Goal: Task Accomplishment & Management: Manage account settings

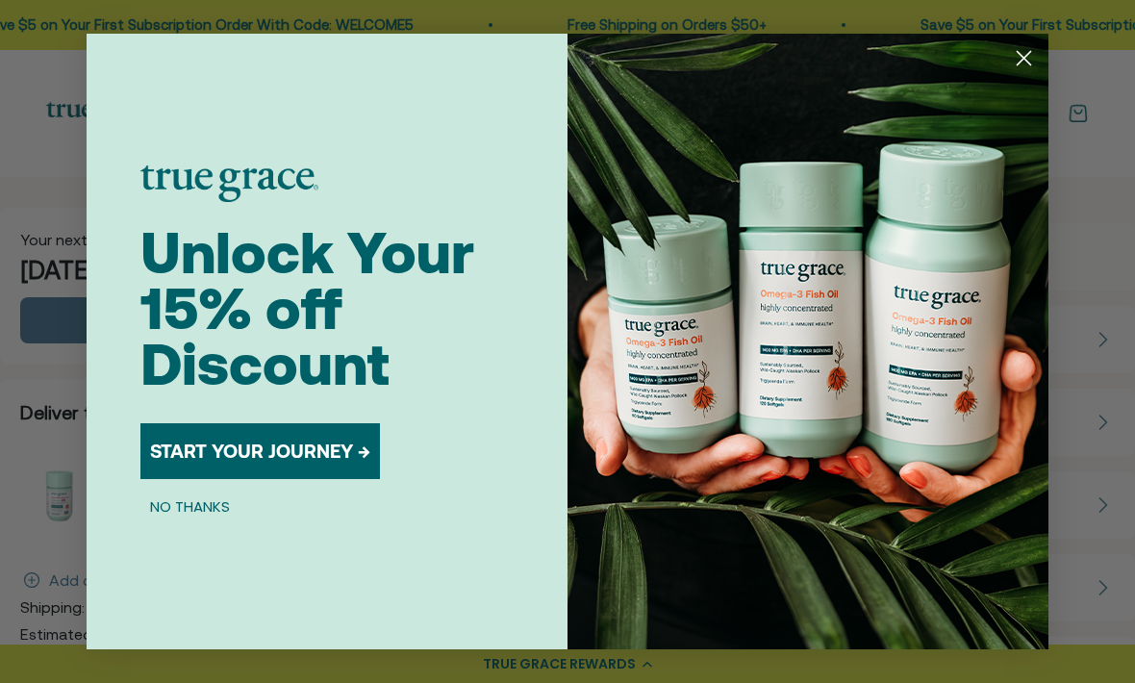
click at [202, 505] on button "NO THANKS" at bounding box center [189, 505] width 99 height 23
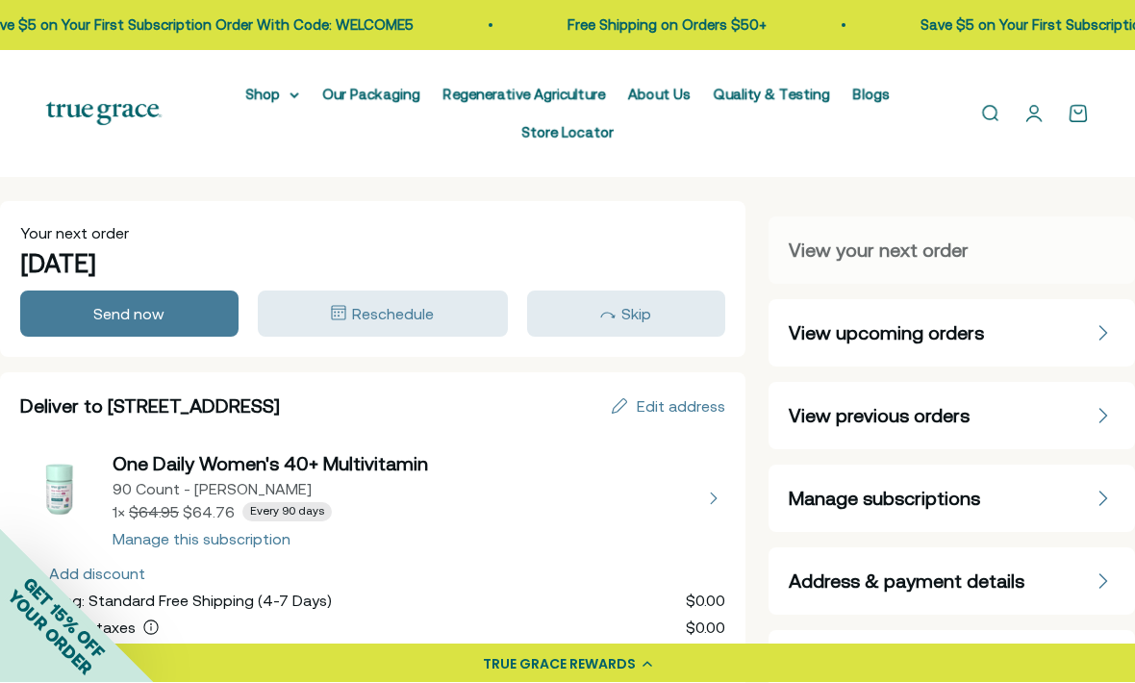
scroll to position [5, 0]
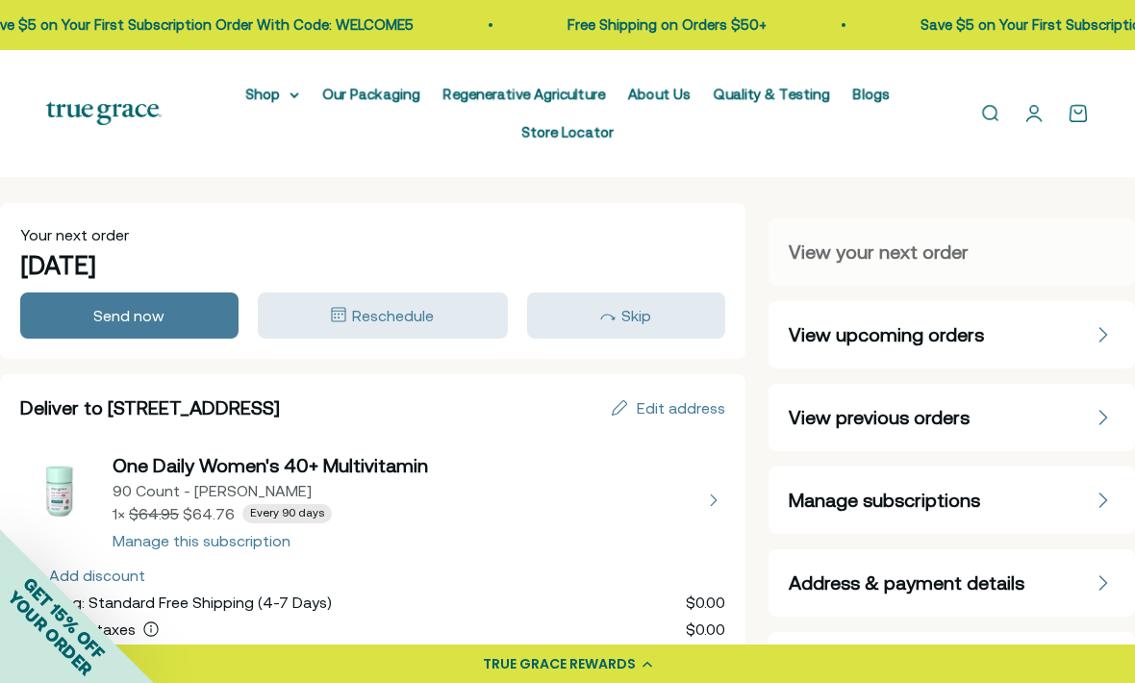
click at [214, 539] on button "view details about One Daily Women's 40+ Multivitamin 90 Count - Refill Pouch 1…" at bounding box center [372, 500] width 705 height 96
select select "90 Day"
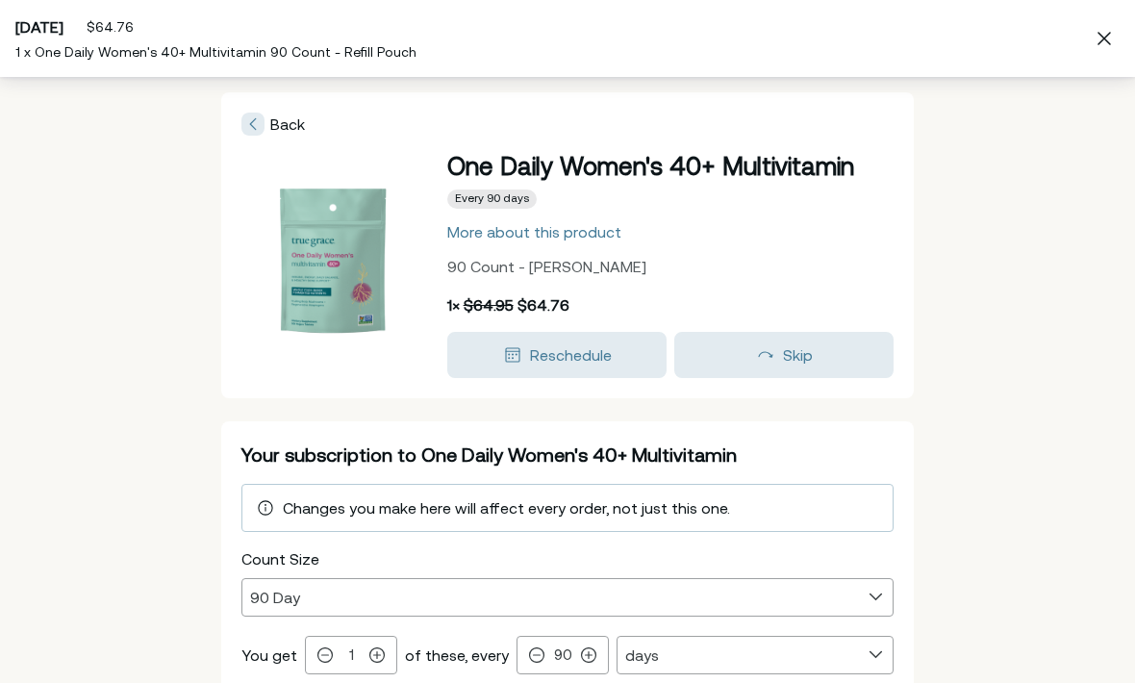
click at [779, 359] on div "Skip" at bounding box center [784, 354] width 192 height 23
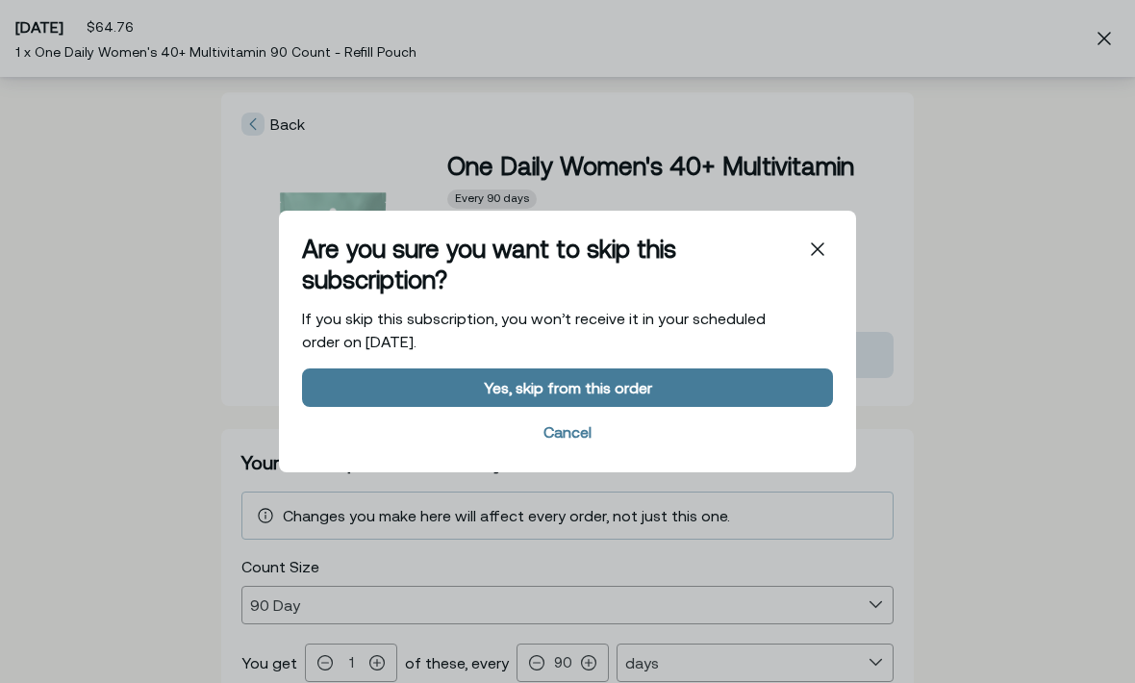
click at [618, 395] on div "Yes, skip from this order" at bounding box center [568, 387] width 168 height 15
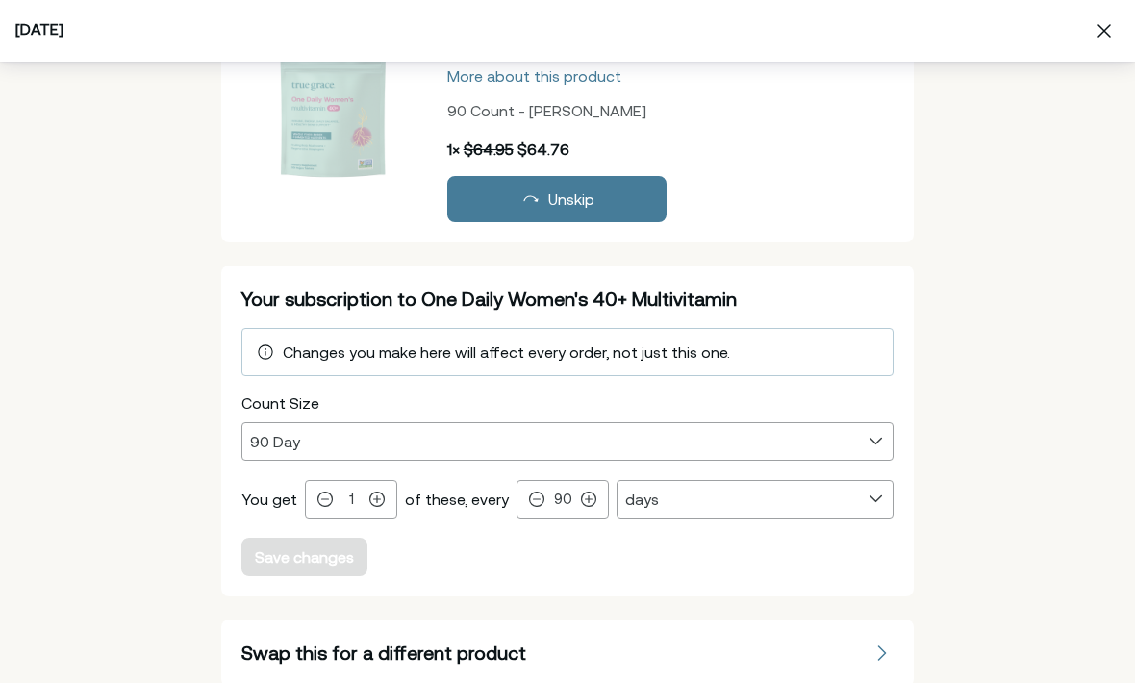
scroll to position [320, 0]
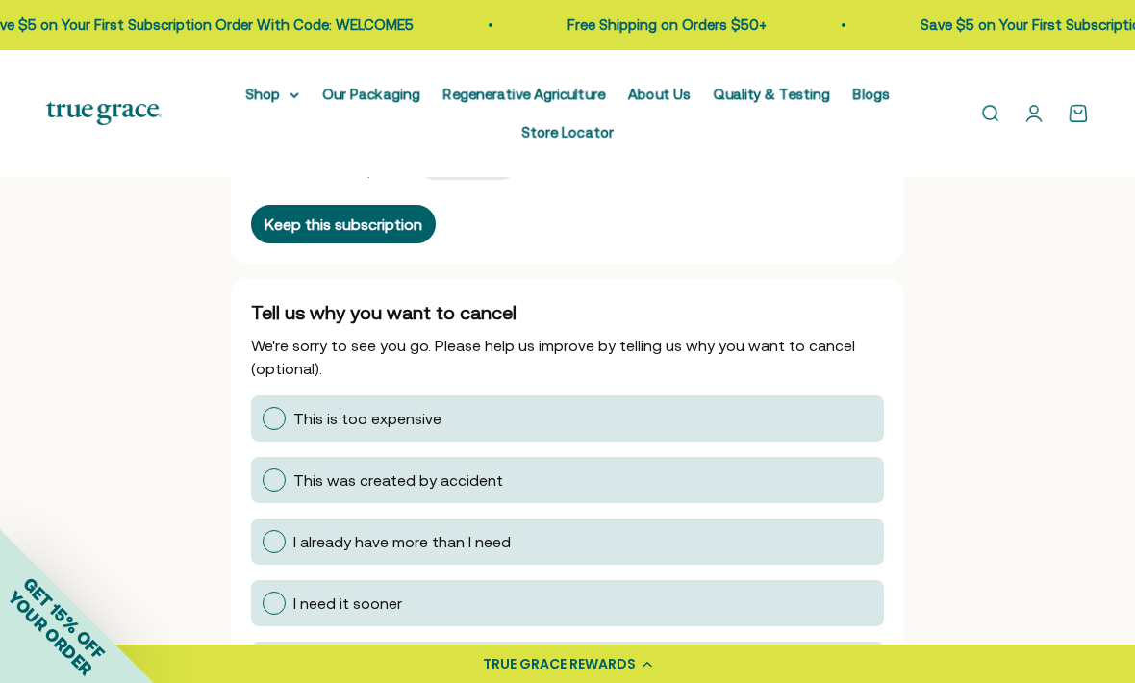
scroll to position [181, 0]
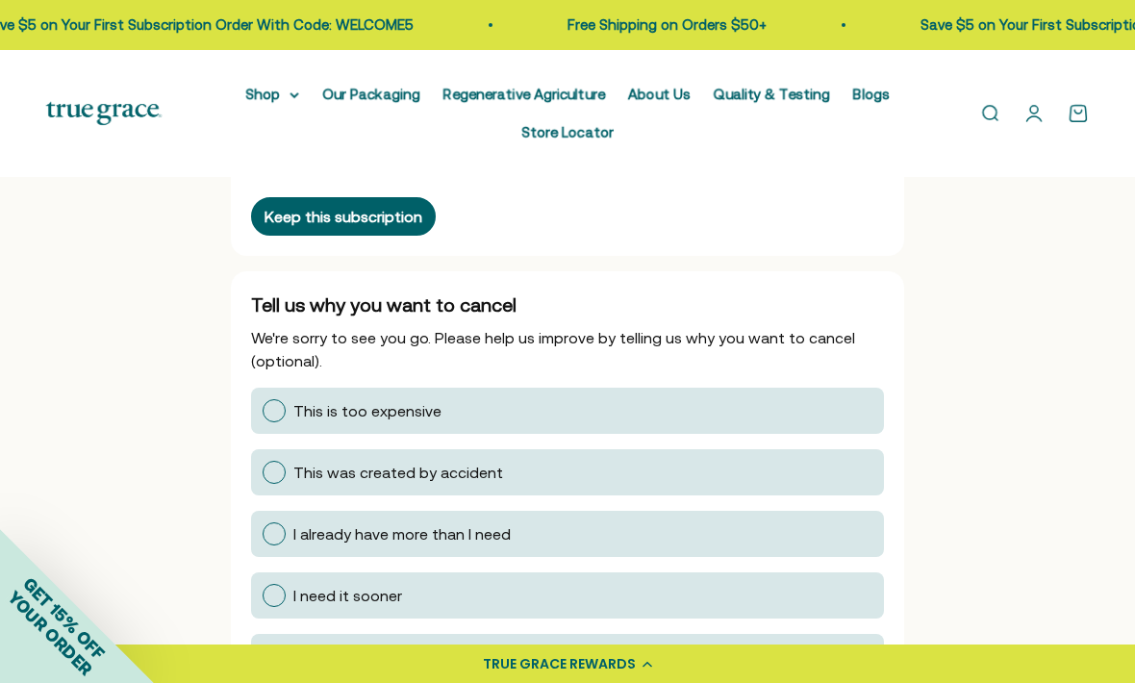
click at [281, 537] on div at bounding box center [274, 533] width 23 height 23
click at [262, 534] on input "I already have more than I need" at bounding box center [262, 534] width 0 height 0
radio input "true"
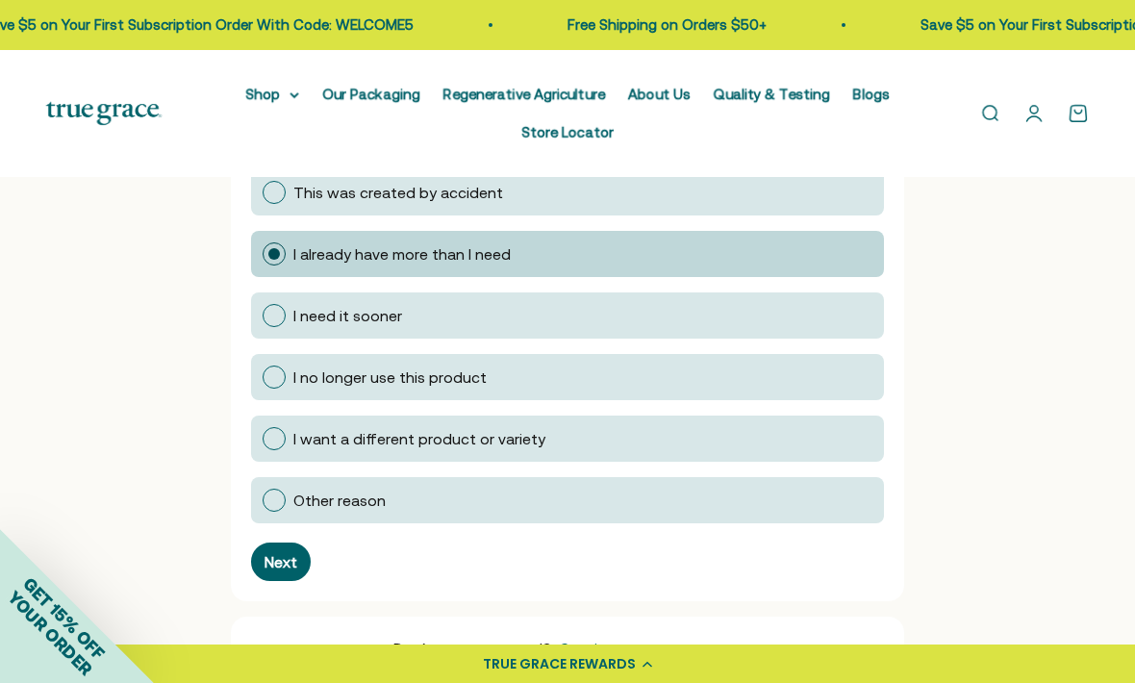
scroll to position [465, 0]
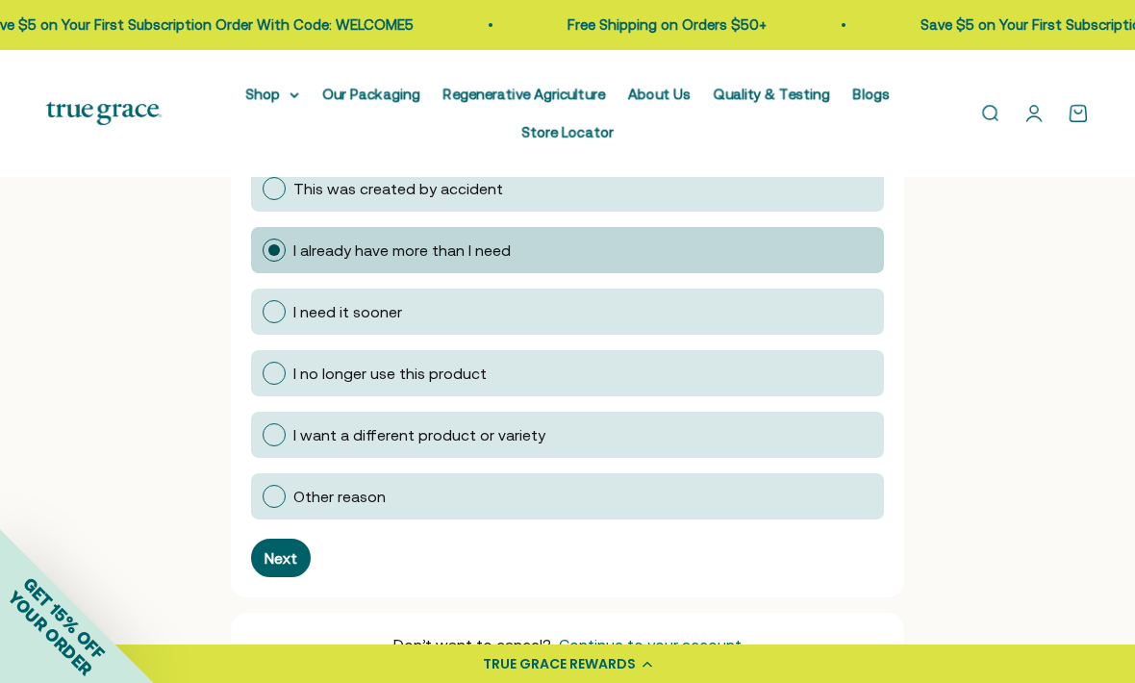
click at [282, 556] on div "Next" at bounding box center [280, 557] width 33 height 15
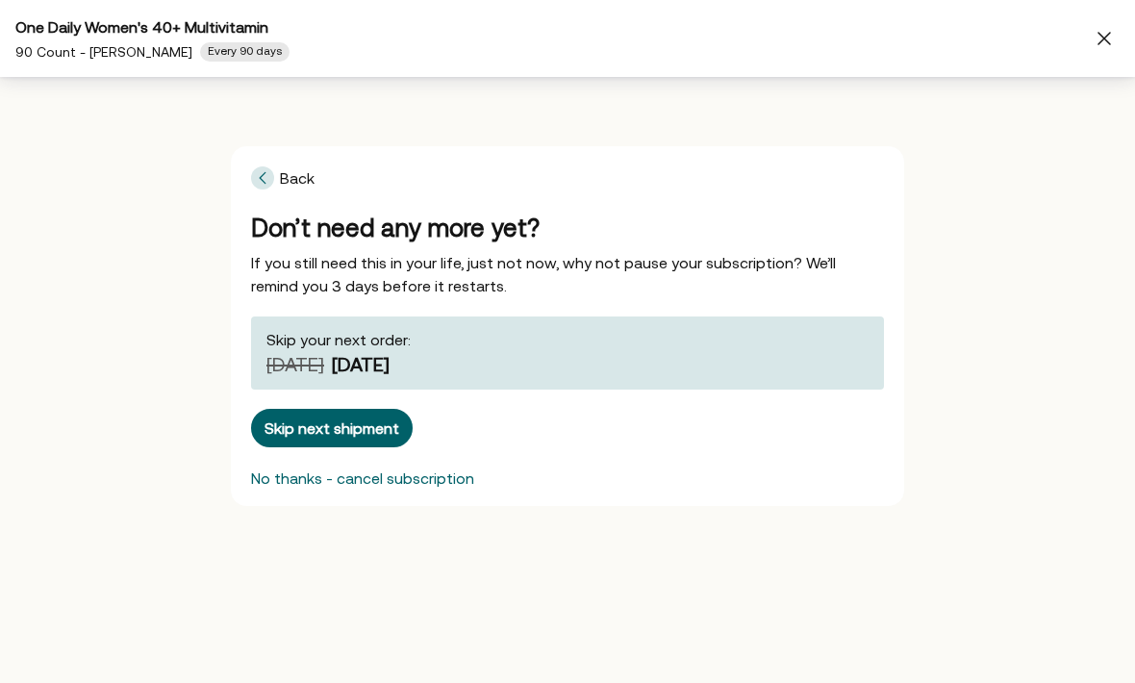
click at [2, 644] on div "Offers One Daily Women's 40+ Multivitamin 90 Count - Refill Pouch Every 90 days…" at bounding box center [567, 341] width 1135 height 683
click at [301, 475] on div "No thanks - cancel subscription" at bounding box center [362, 477] width 223 height 15
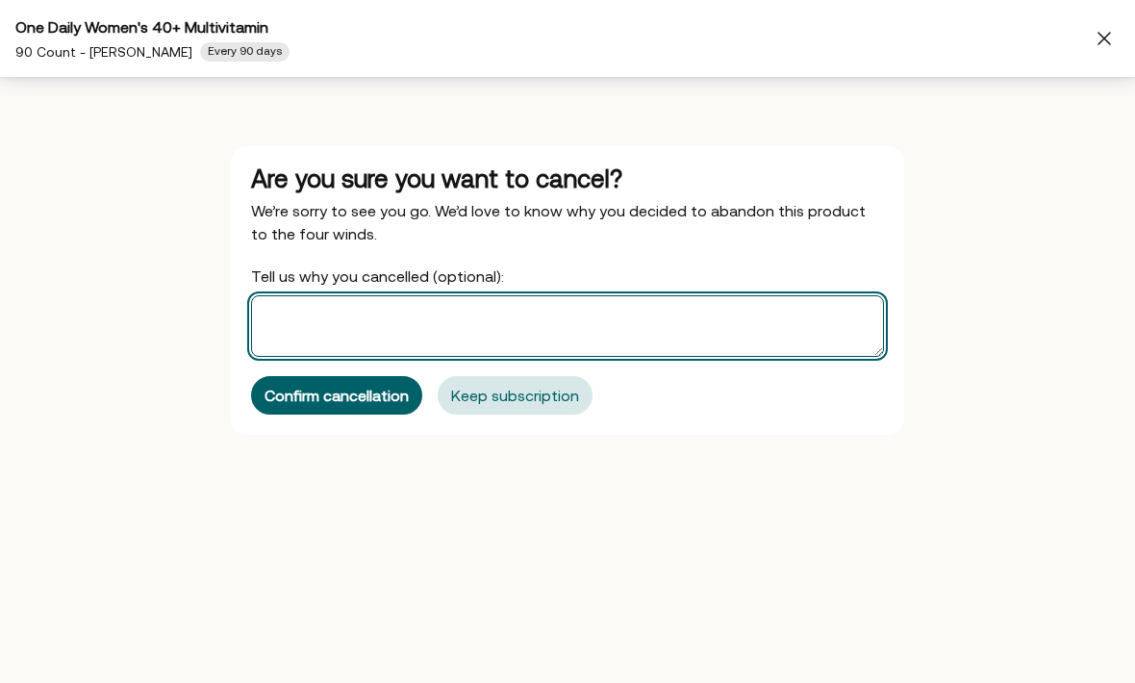
click at [309, 321] on textarea "Tell us why you cancelled (optional):" at bounding box center [567, 326] width 633 height 62
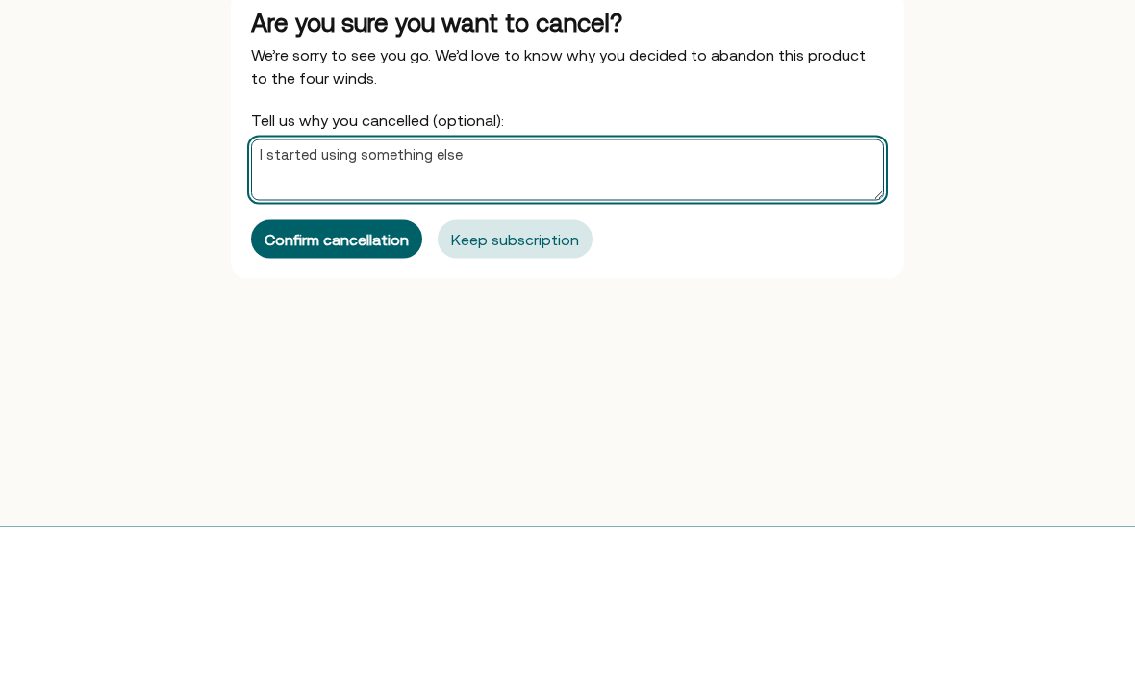
type textarea "I started using something else"
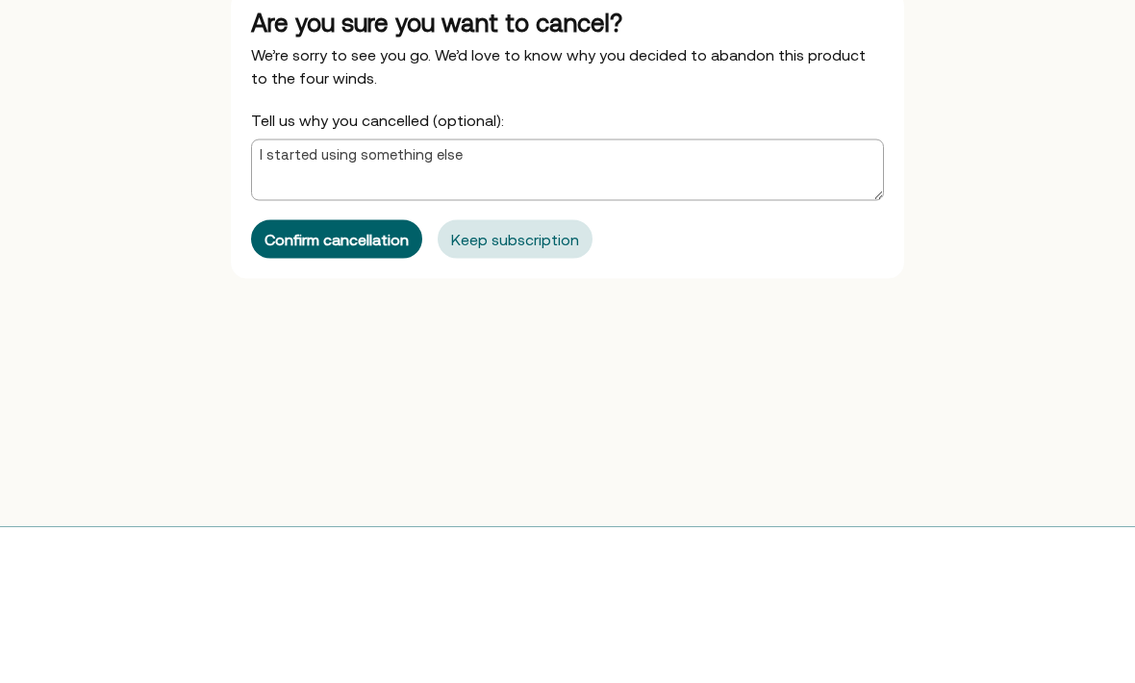
click at [363, 388] on div "Confirm cancellation" at bounding box center [336, 395] width 144 height 15
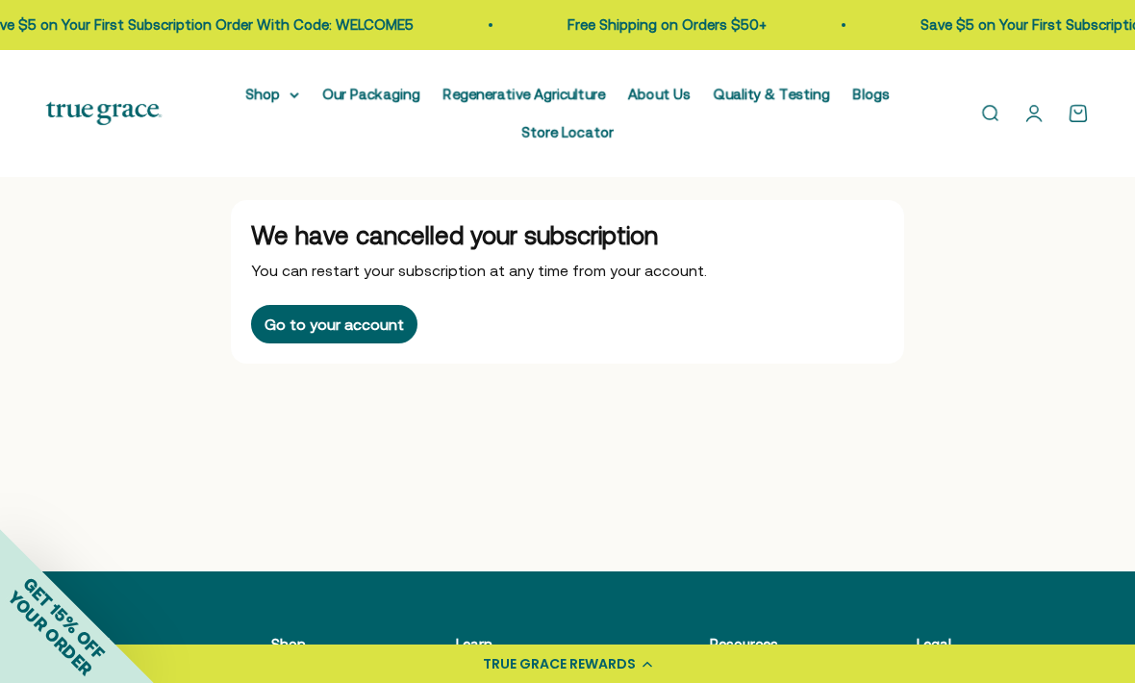
scroll to position [0, 0]
